Goal: Register for event/course

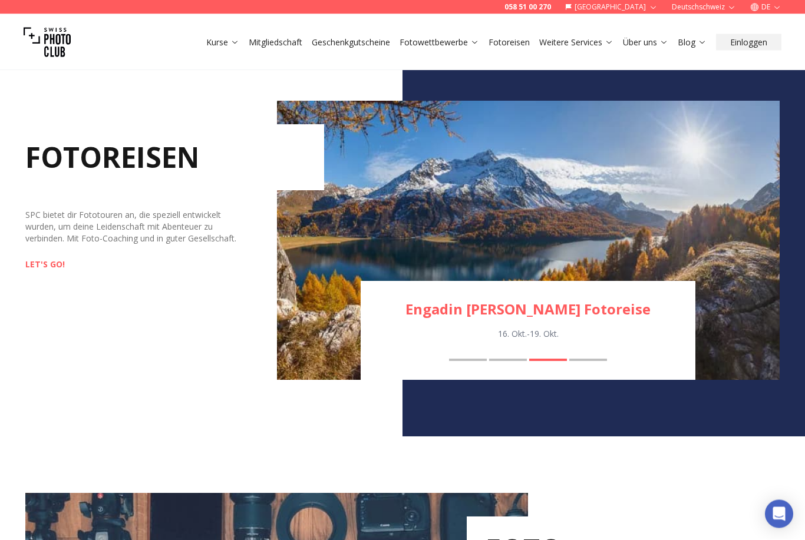
scroll to position [1164, 0]
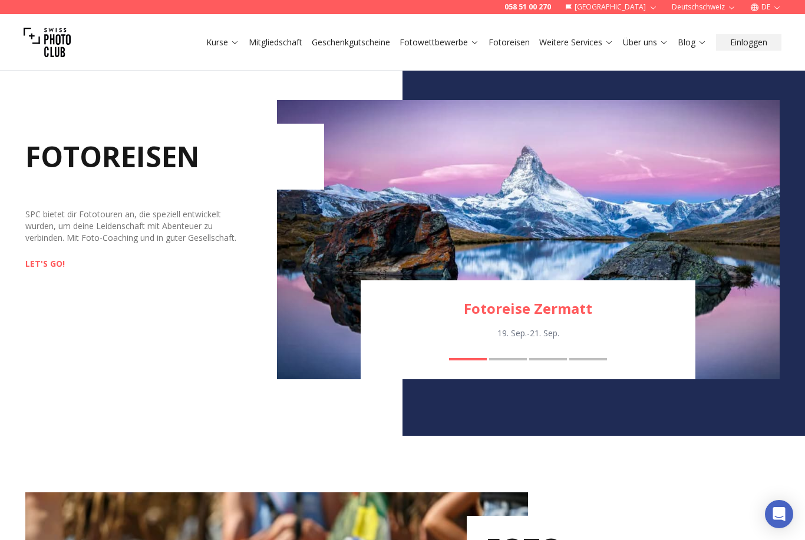
click at [461, 359] on button "Fotoreise Zermatt" at bounding box center [468, 359] width 38 height 2
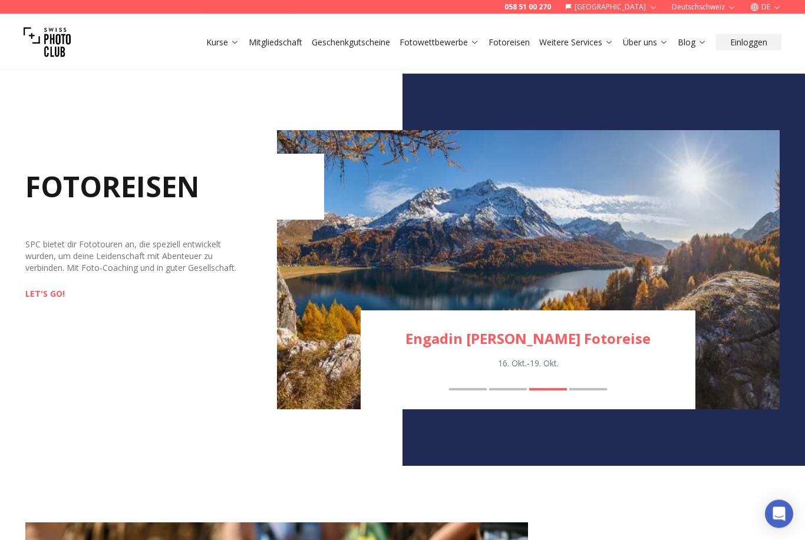
scroll to position [1134, 0]
click at [472, 389] on button "Fotoreise Zermatt" at bounding box center [468, 389] width 38 height 2
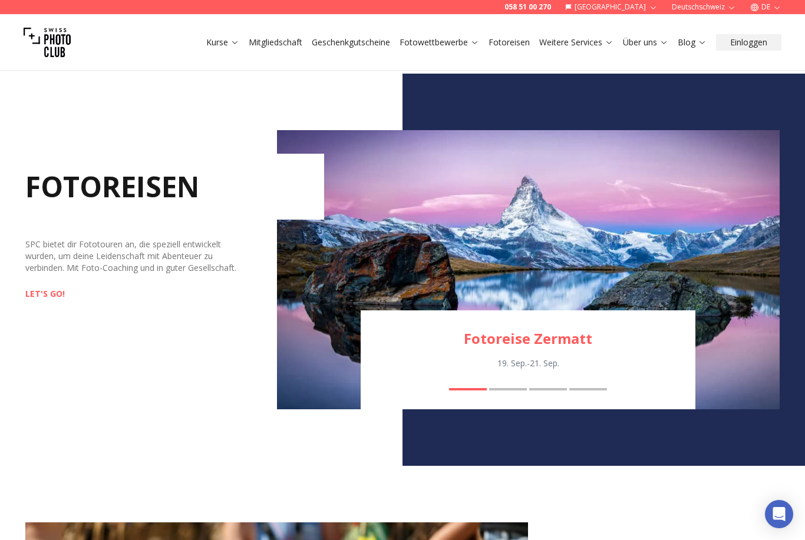
click at [550, 340] on link "Fotoreise Zermatt" at bounding box center [527, 338] width 335 height 19
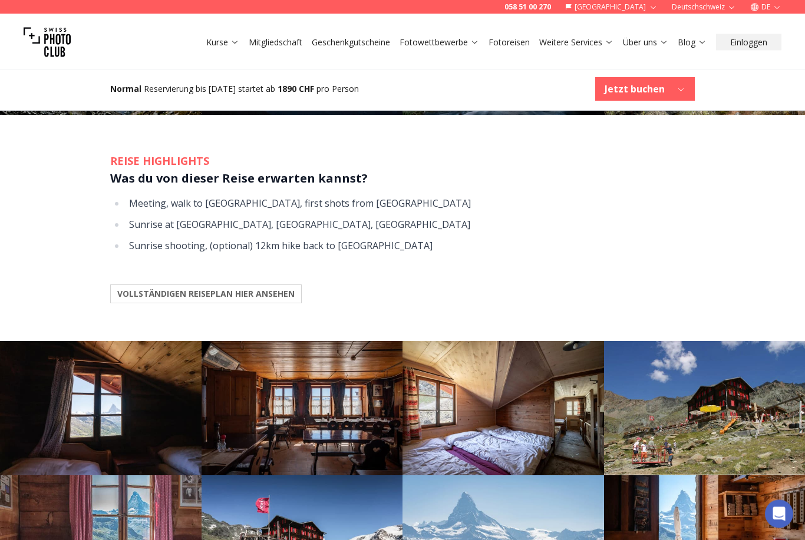
scroll to position [1077, 0]
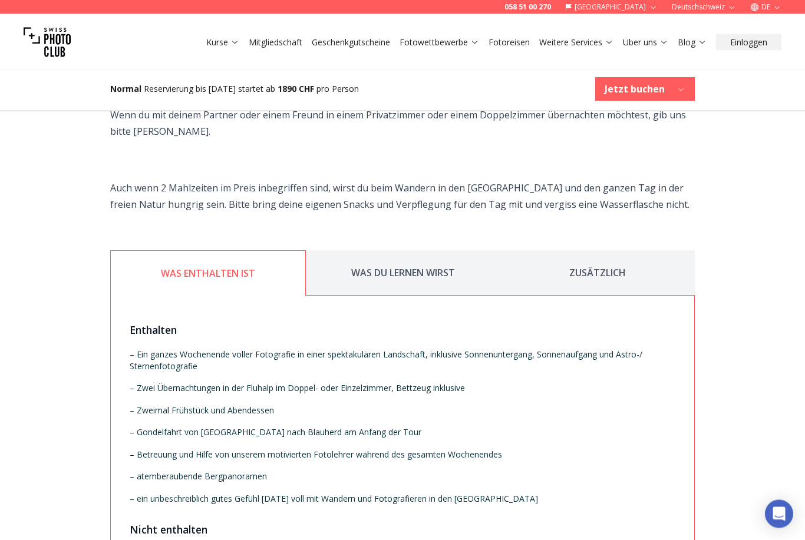
click at [443, 262] on button "WAS DU LERNEN WIRST" at bounding box center [403, 273] width 194 height 45
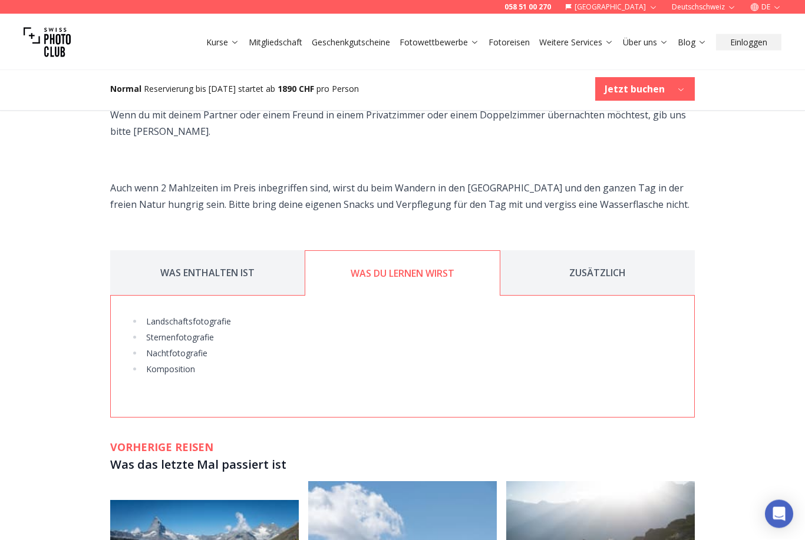
scroll to position [1712, 0]
click at [617, 266] on button "ZUSÄTZLICH" at bounding box center [597, 272] width 194 height 45
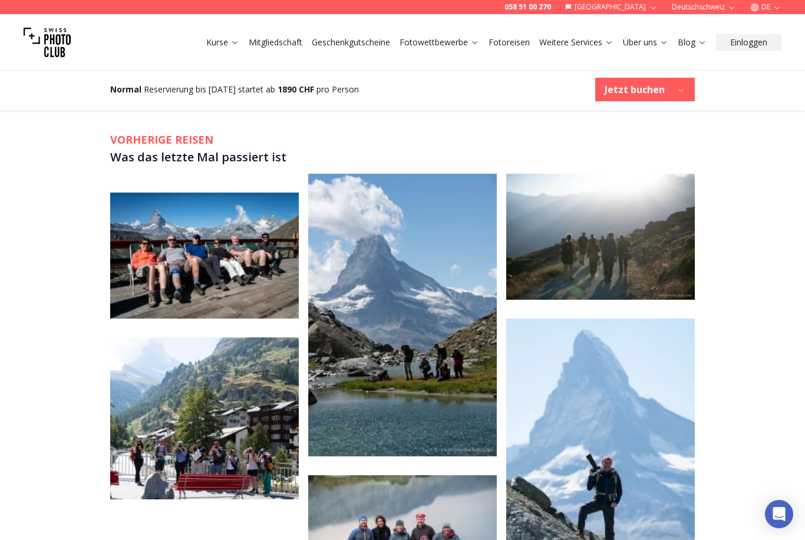
scroll to position [1967, 0]
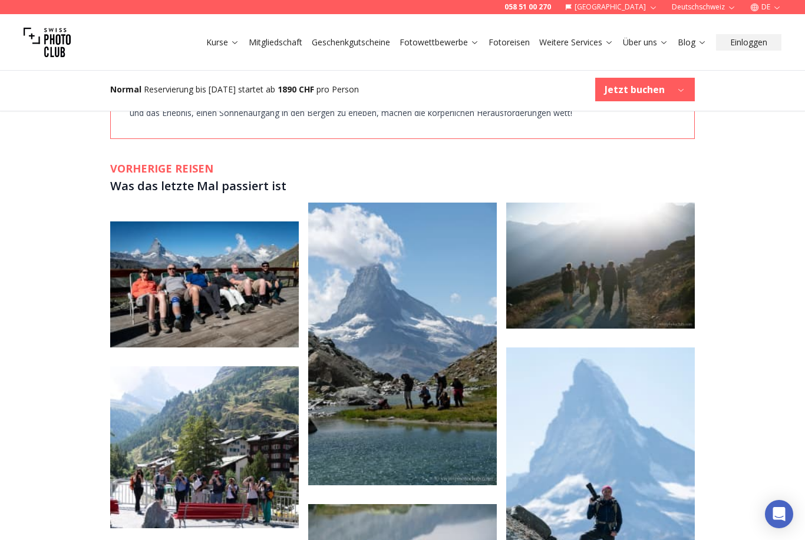
click at [250, 297] on img at bounding box center [204, 284] width 188 height 126
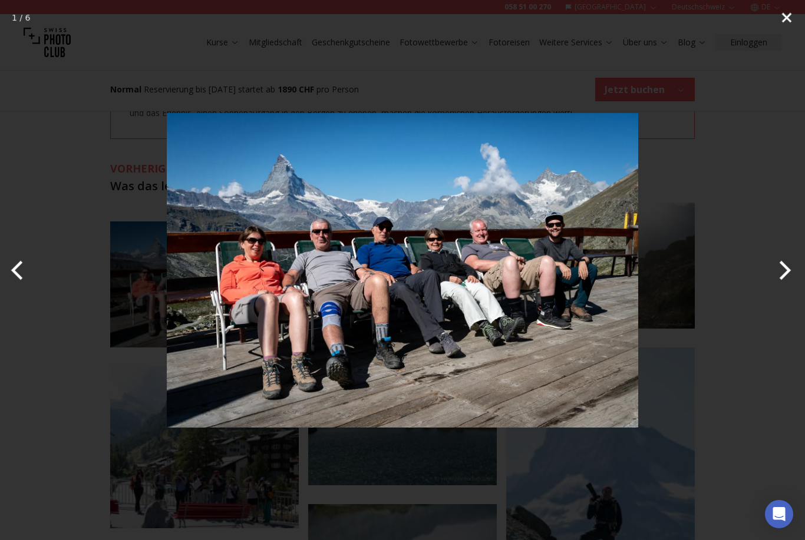
click at [776, 18] on button "Close" at bounding box center [786, 17] width 29 height 35
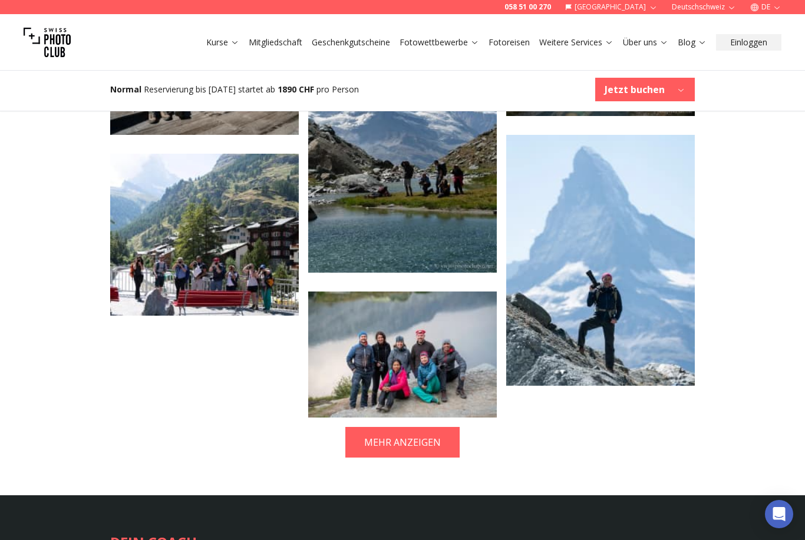
scroll to position [2185, 0]
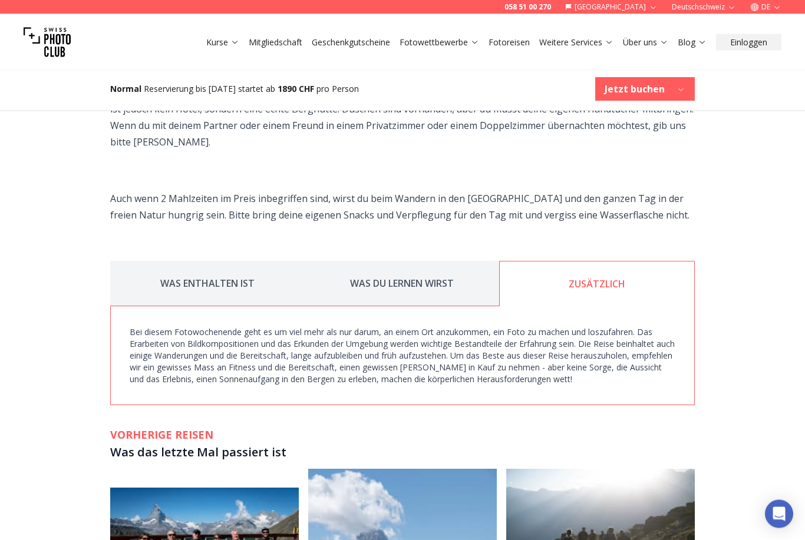
click at [419, 276] on button "WAS DU LERNEN WIRST" at bounding box center [402, 284] width 194 height 45
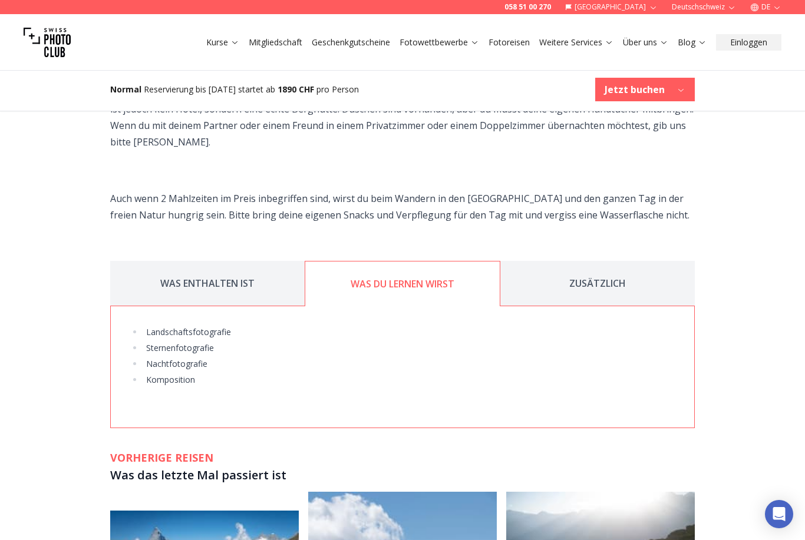
click at [244, 278] on button "WAS ENTHALTEN IST" at bounding box center [207, 283] width 194 height 45
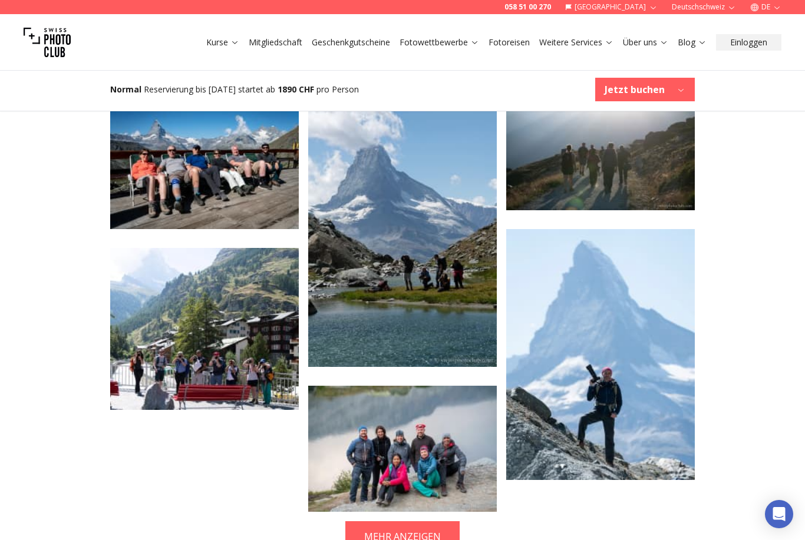
scroll to position [2305, 0]
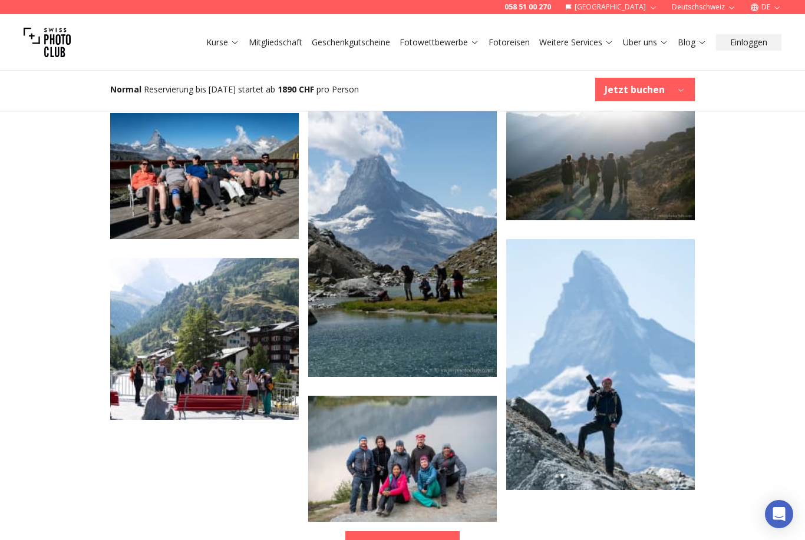
click at [438, 461] on img at bounding box center [402, 459] width 188 height 126
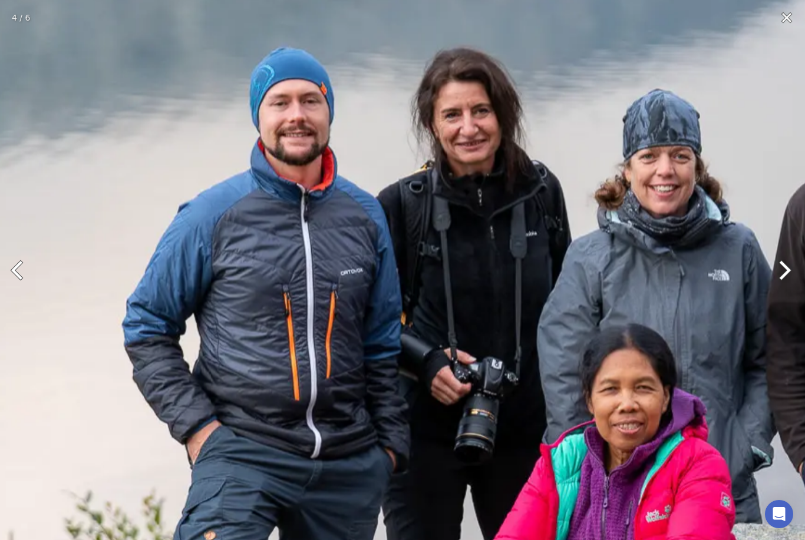
click at [316, 290] on img at bounding box center [688, 280] width 1900 height 1900
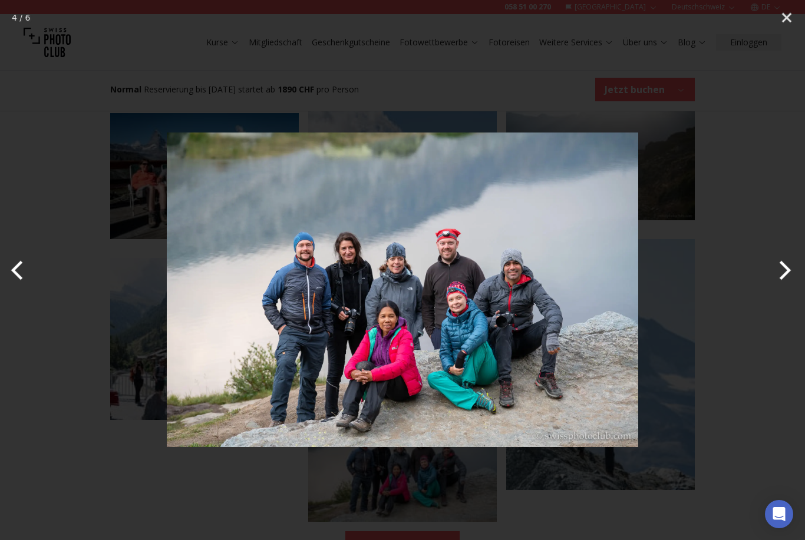
click at [786, 290] on button "Next" at bounding box center [782, 270] width 44 height 59
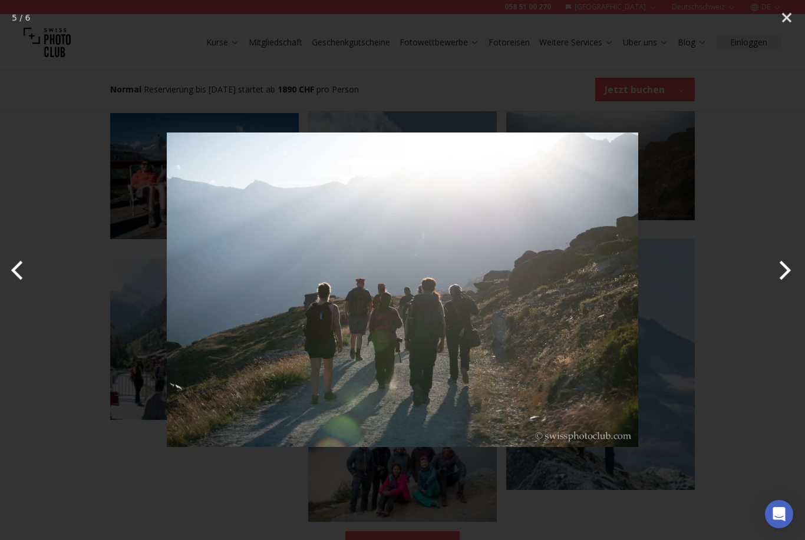
click at [779, 292] on button "Next" at bounding box center [782, 270] width 44 height 59
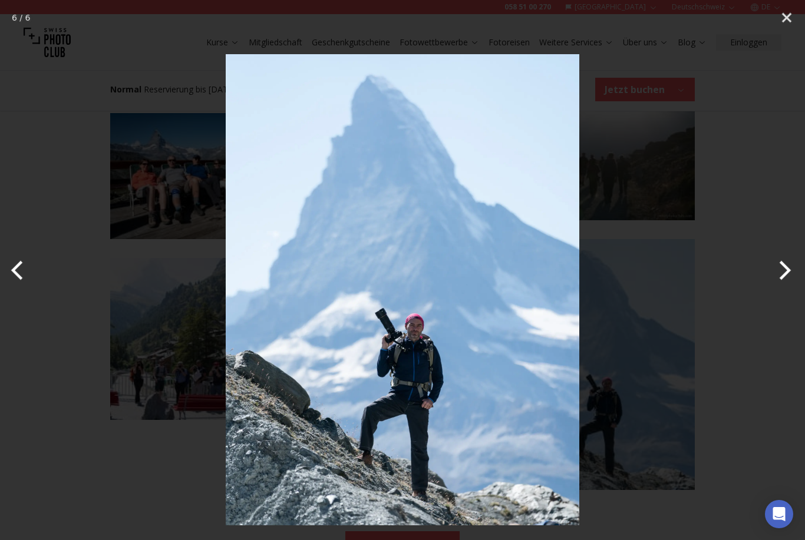
click at [777, 289] on button "Next" at bounding box center [782, 270] width 44 height 59
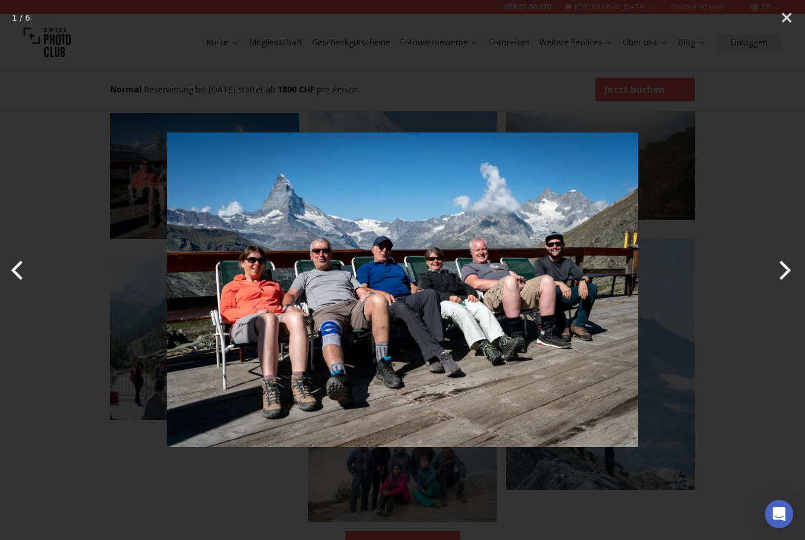
click at [778, 292] on button "Next" at bounding box center [782, 270] width 44 height 59
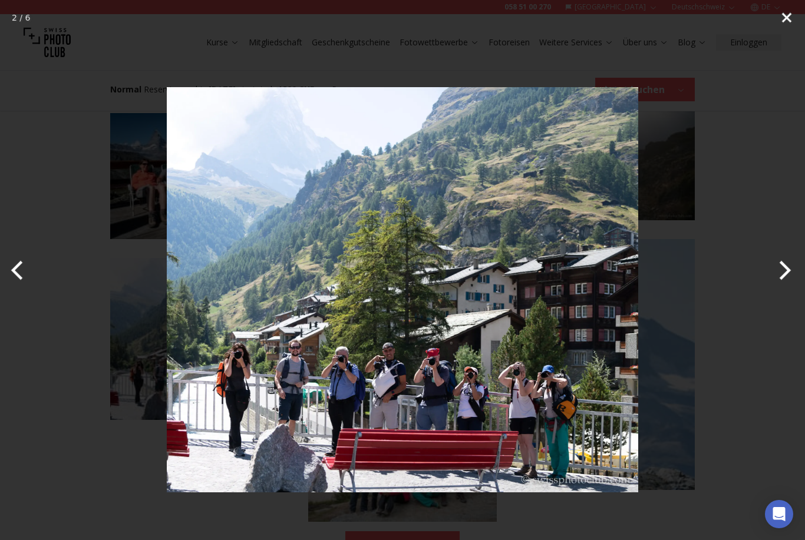
click at [795, 20] on button "Close" at bounding box center [786, 17] width 29 height 35
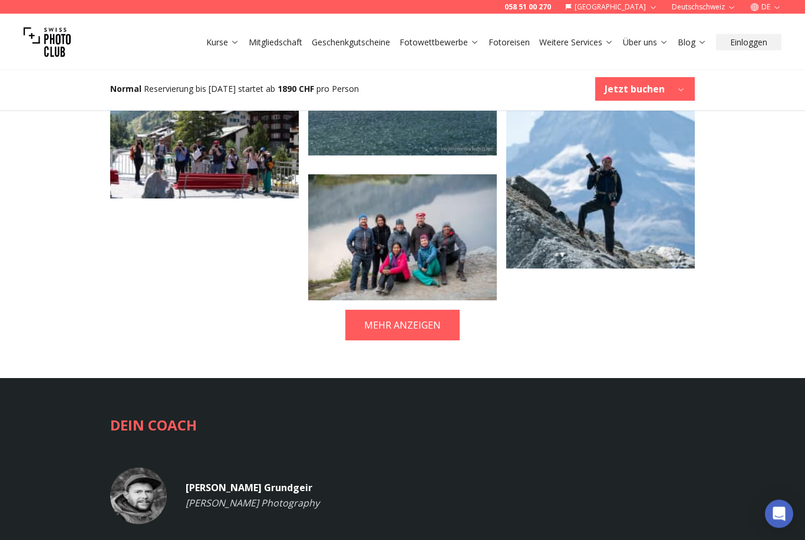
scroll to position [2549, 0]
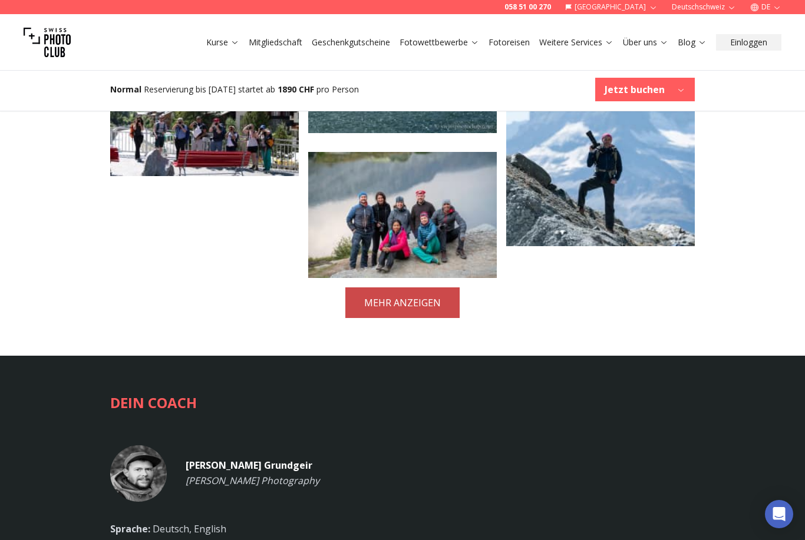
click at [420, 298] on button "MEHR ANZEIGEN" at bounding box center [402, 302] width 114 height 31
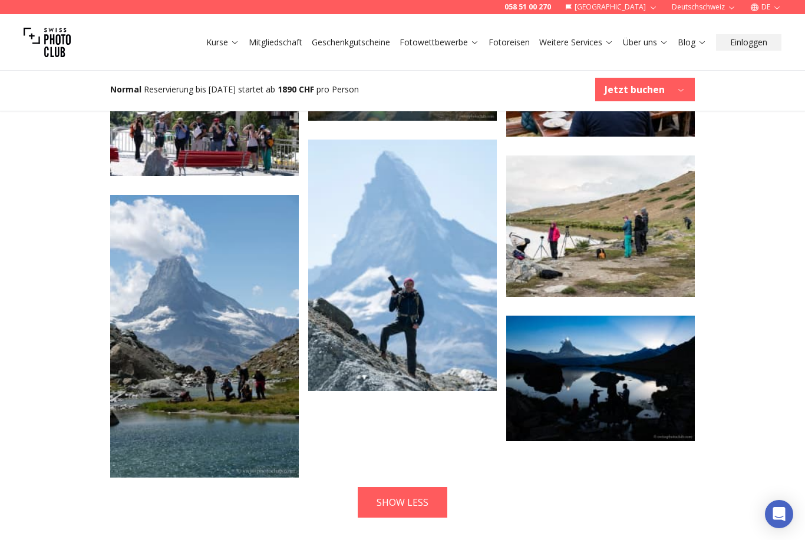
click at [643, 246] on img at bounding box center [600, 226] width 188 height 141
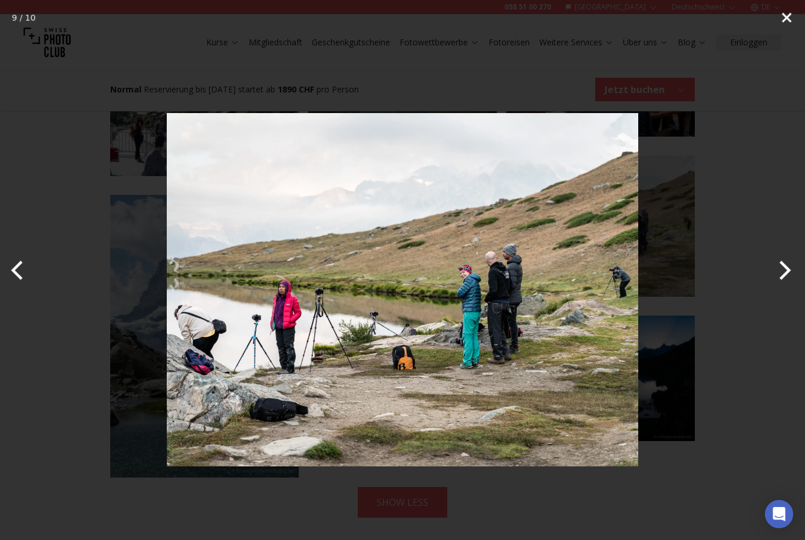
click at [779, 22] on button "Close" at bounding box center [786, 17] width 29 height 35
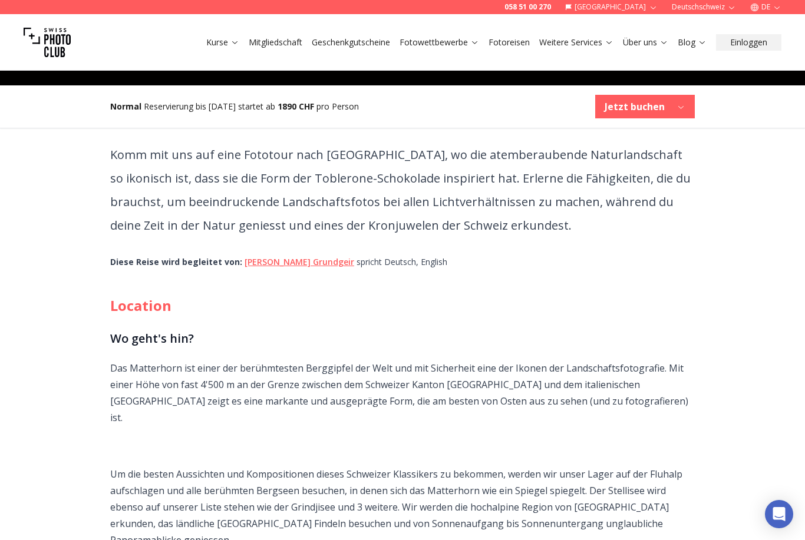
scroll to position [317, 0]
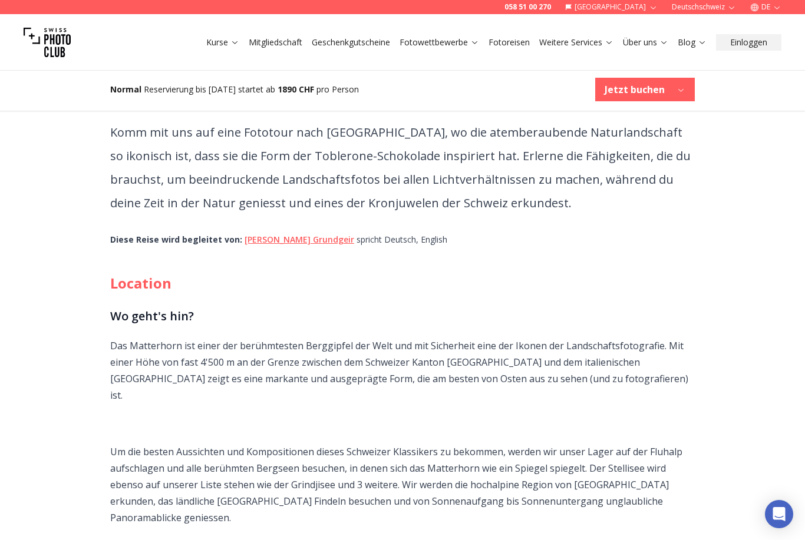
click at [302, 245] on link "[PERSON_NAME]" at bounding box center [299, 239] width 110 height 11
